Goal: Transaction & Acquisition: Purchase product/service

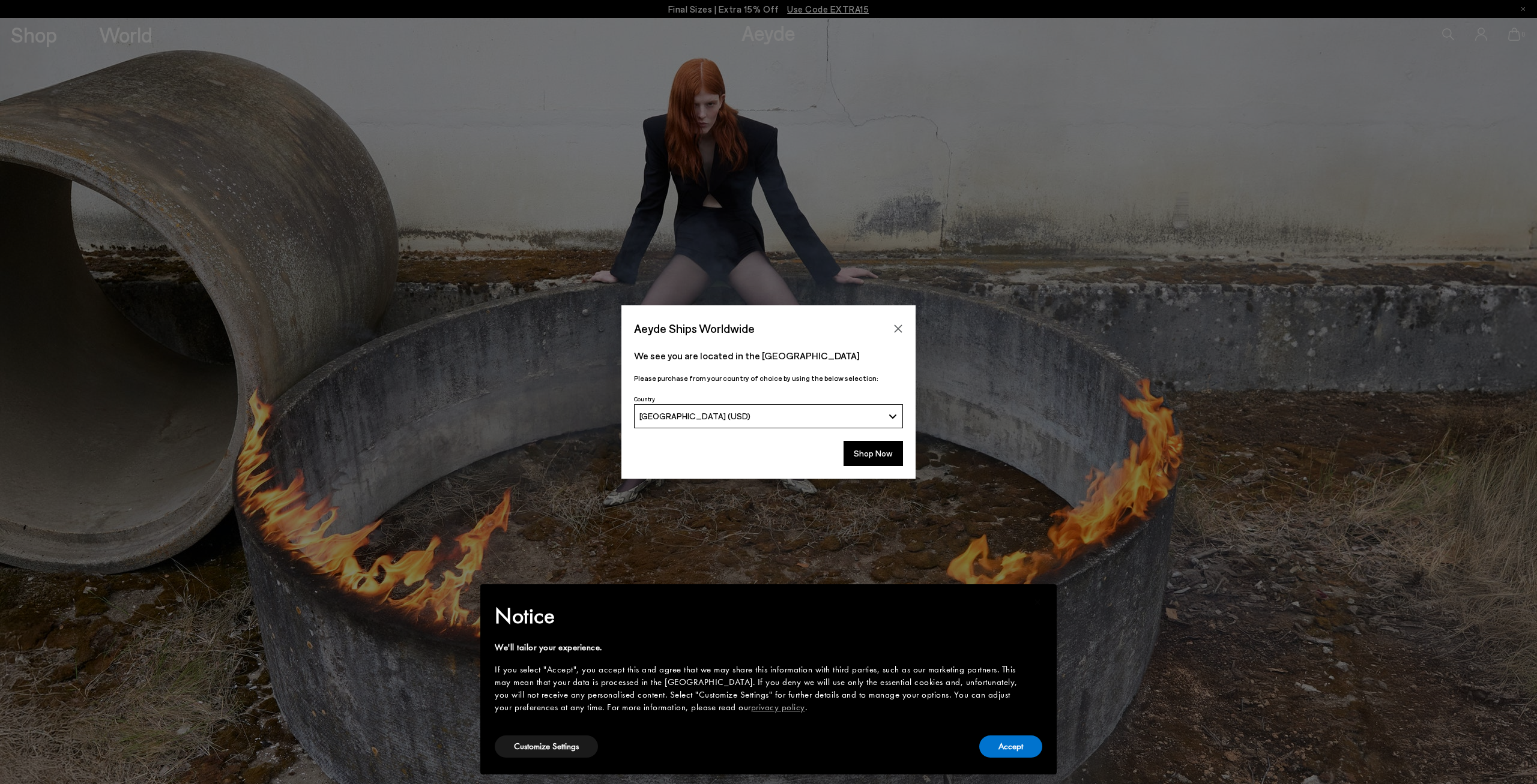
click at [888, 321] on div "Aeyde Ships Worldwide" at bounding box center [768, 322] width 294 height 34
click at [905, 326] on button "Close" at bounding box center [898, 328] width 18 height 18
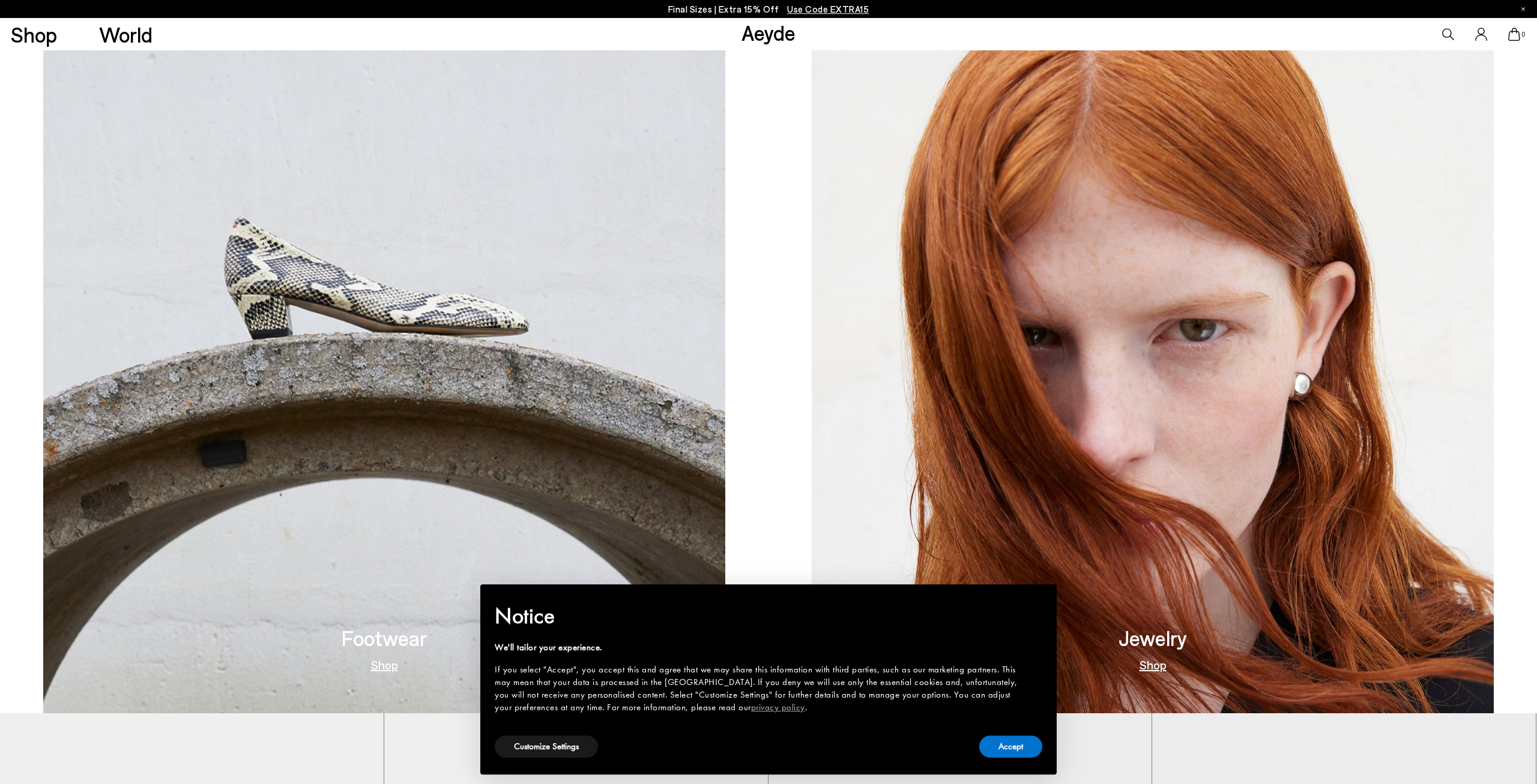
scroll to position [857, 0]
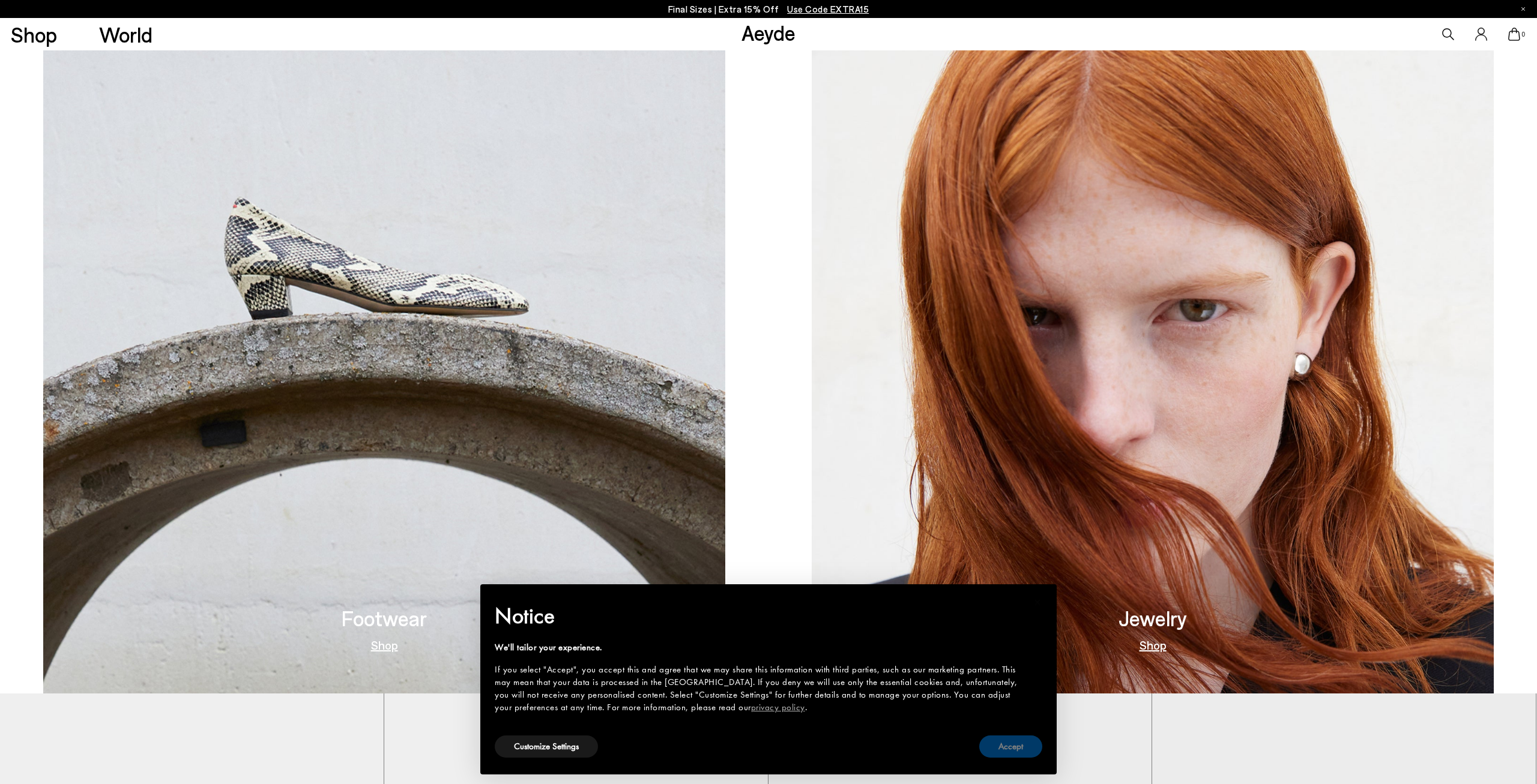
click at [1010, 744] on button "Accept" at bounding box center [1010, 746] width 63 height 22
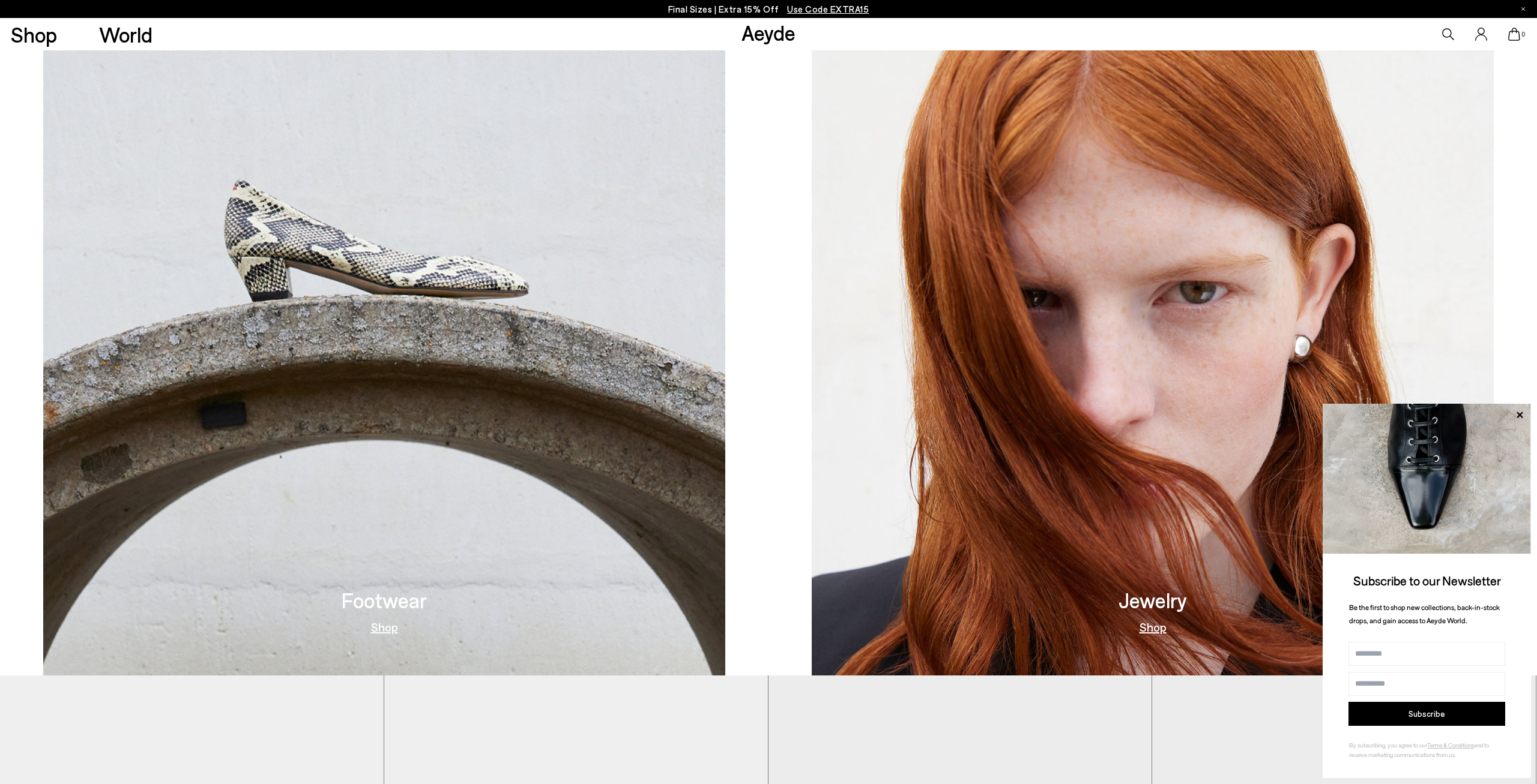
scroll to position [1181, 0]
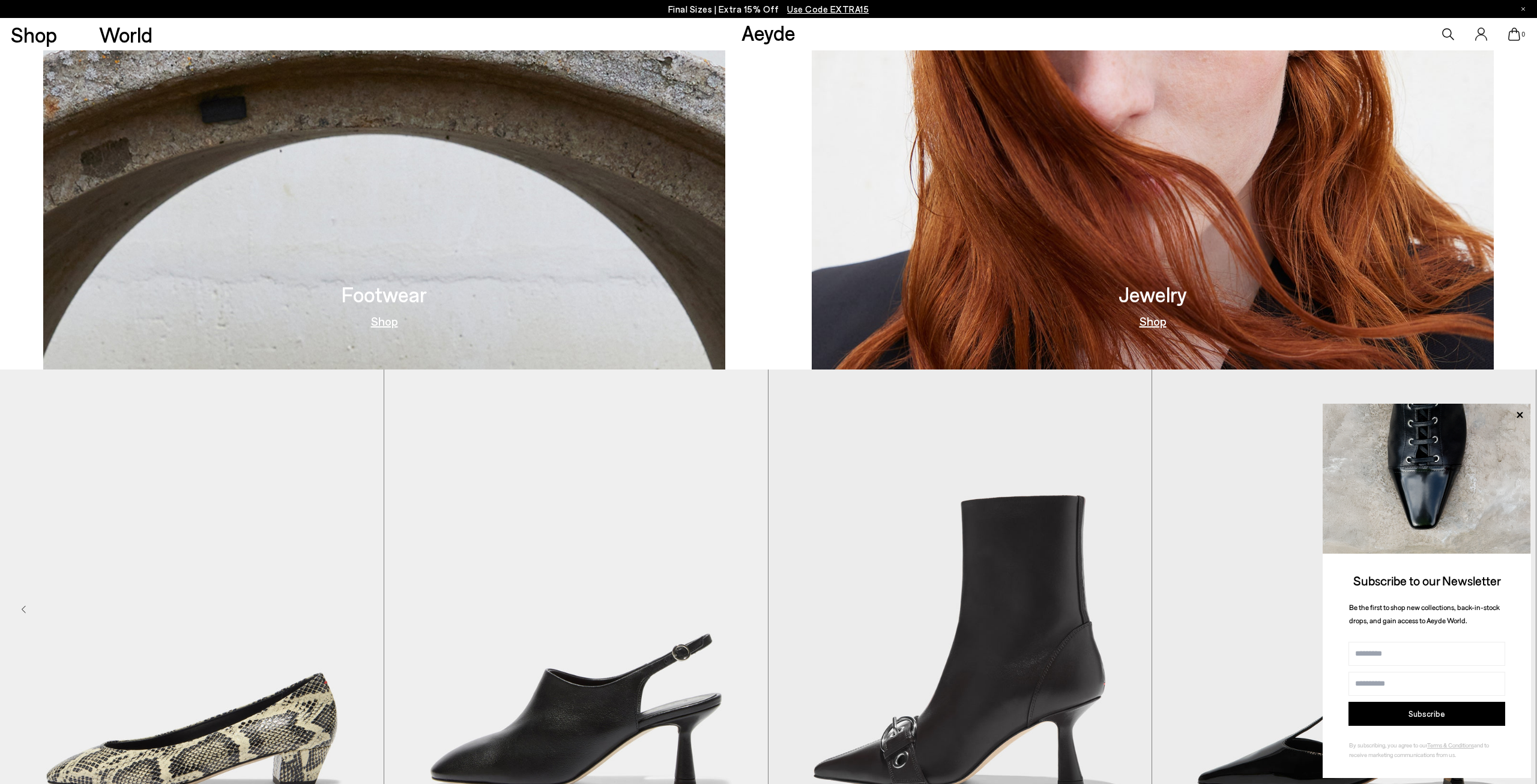
click at [387, 299] on h3 "Footwear" at bounding box center [384, 295] width 85 height 21
click at [386, 319] on link "Shop" at bounding box center [384, 321] width 27 height 12
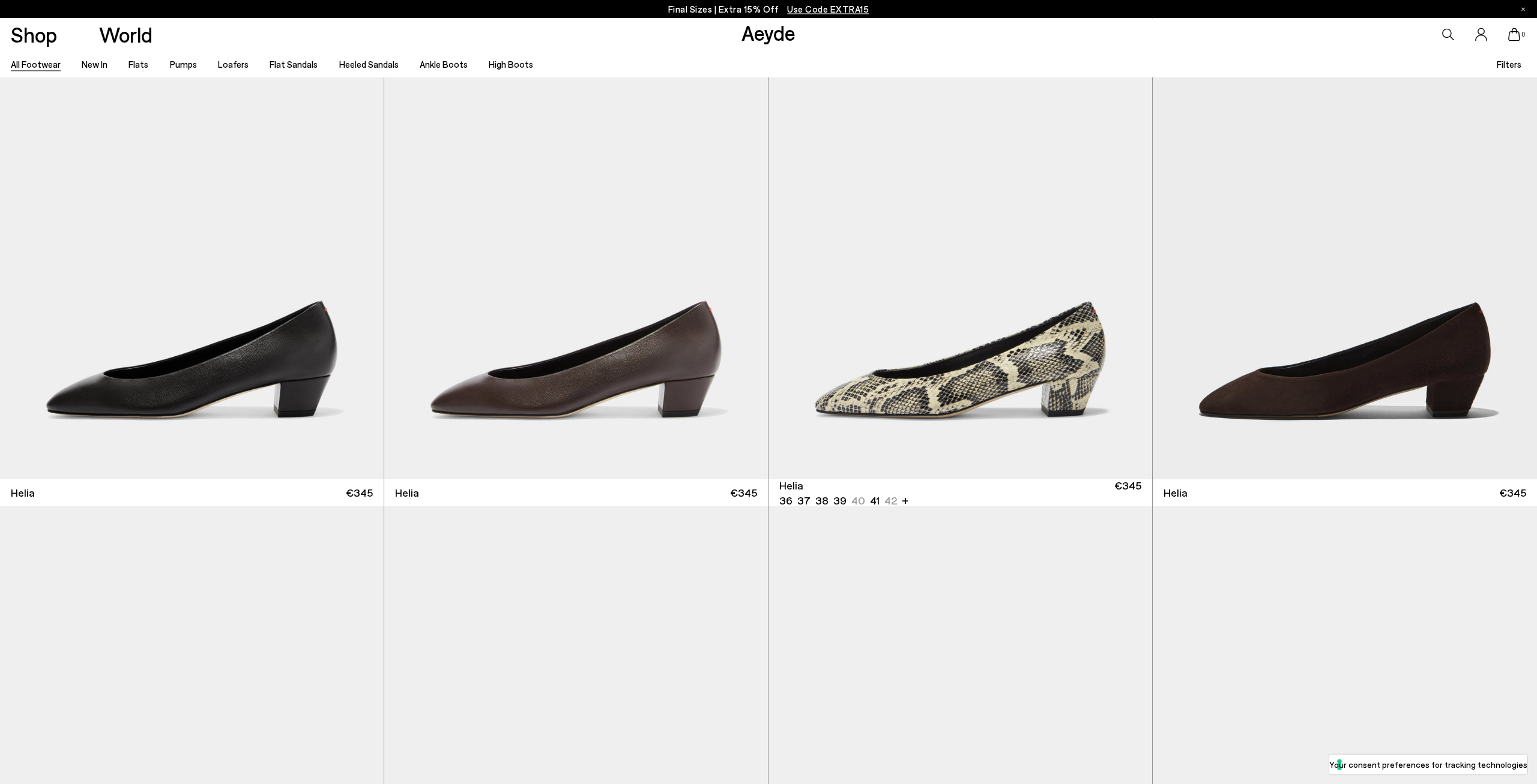
scroll to position [3734, 0]
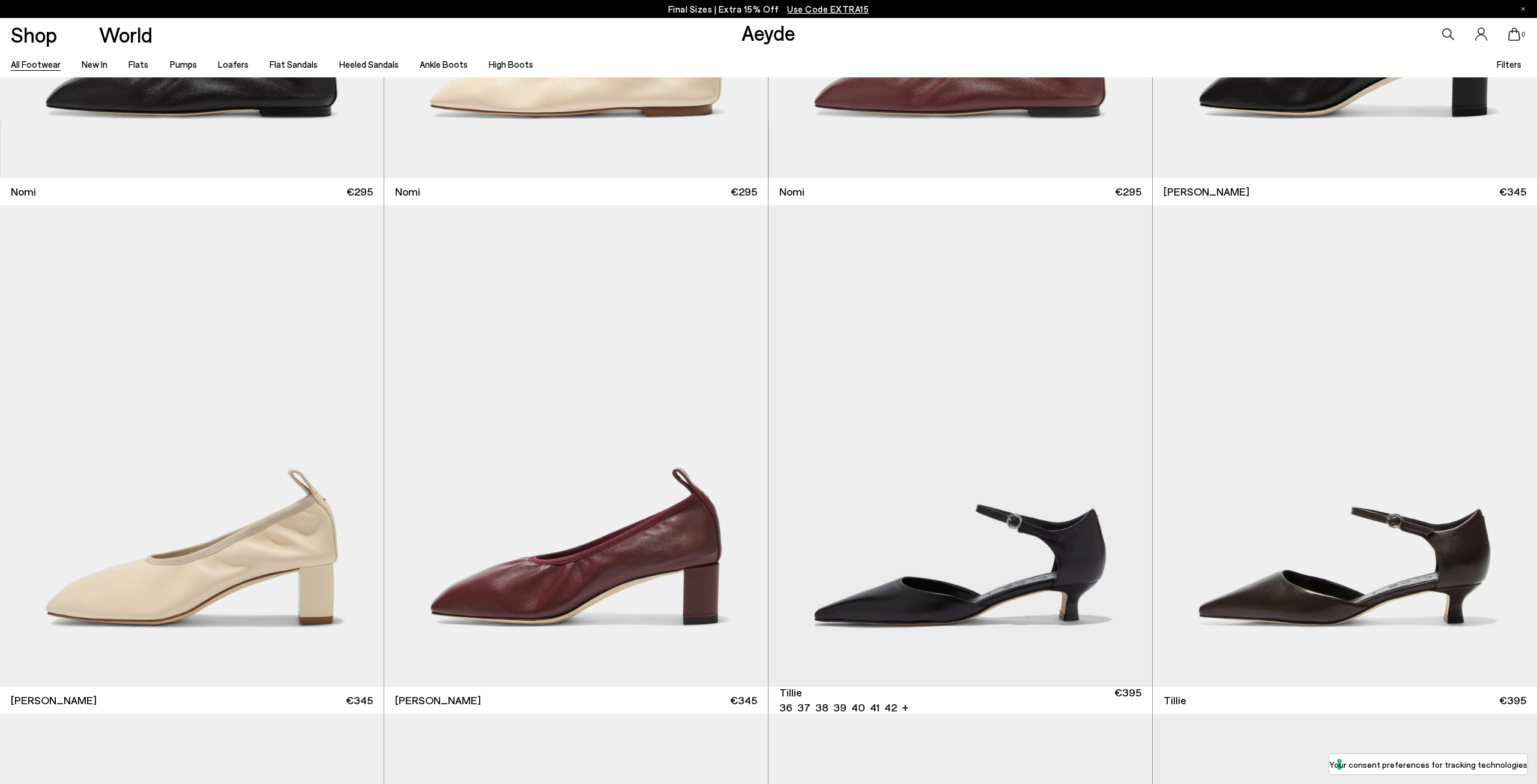
scroll to position [5264, 0]
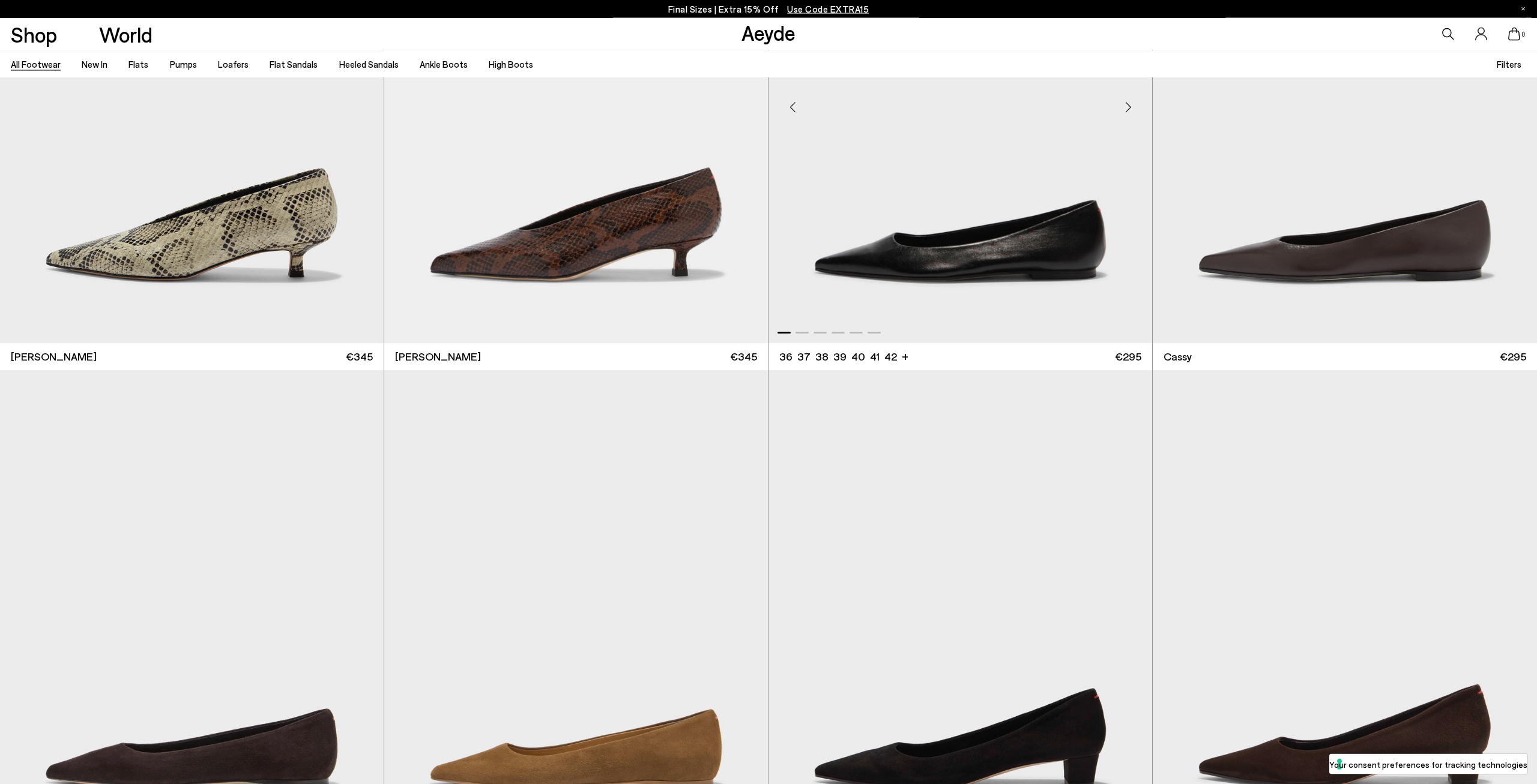
scroll to position [7467, 0]
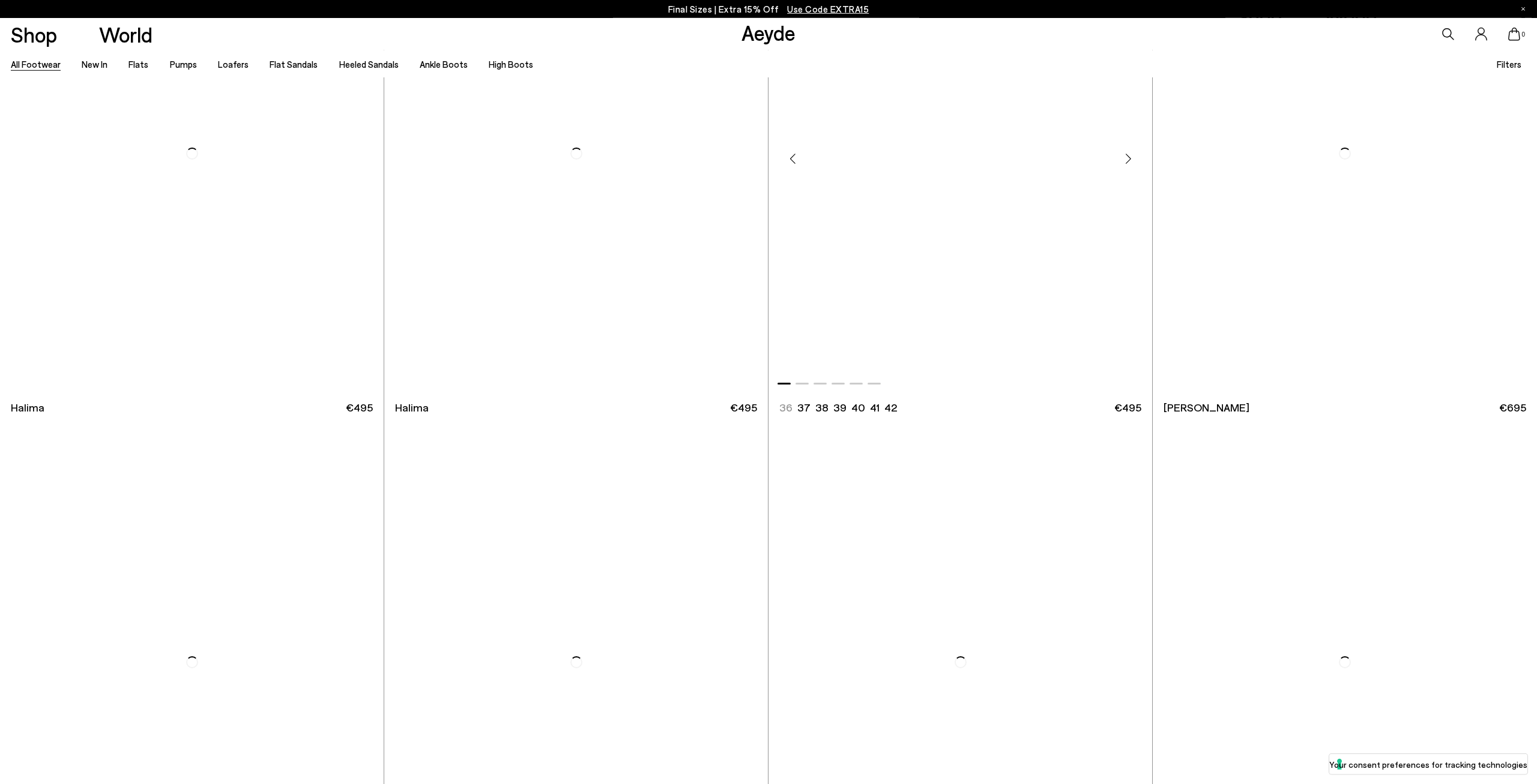
scroll to position [12486, 0]
